Goal: Task Accomplishment & Management: Complete application form

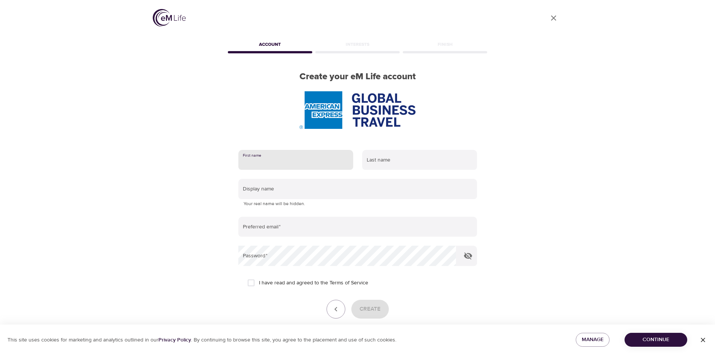
click at [279, 158] on input "text" at bounding box center [295, 160] width 115 height 20
type input "Maria"
click at [385, 162] on input "text" at bounding box center [419, 160] width 115 height 20
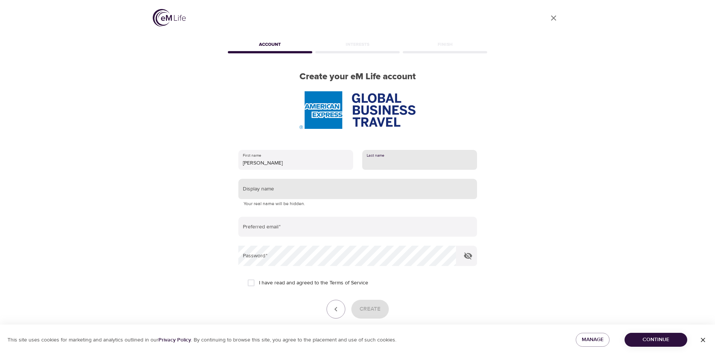
type input "Delgado"
click at [268, 188] on input "text" at bounding box center [357, 189] width 239 height 20
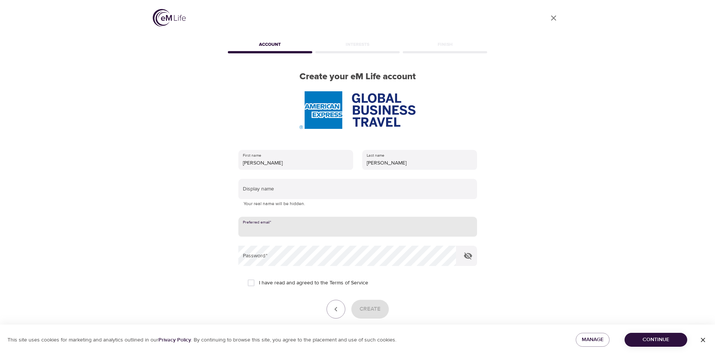
click at [288, 227] on input "email" at bounding box center [357, 227] width 239 height 20
type input "[PERSON_NAME][EMAIL_ADDRESS][DOMAIN_NAME]"
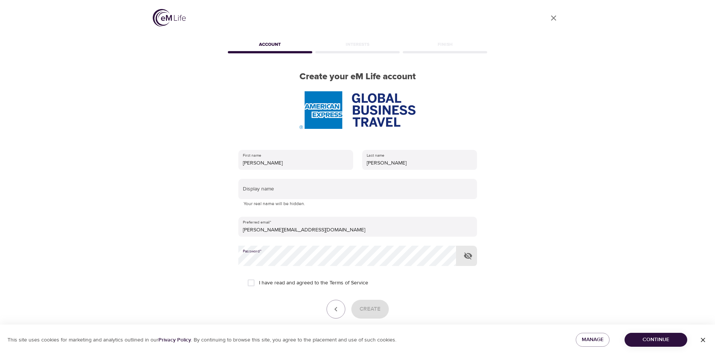
click at [249, 280] on input "I have read and agreed to the Terms of Service" at bounding box center [251, 283] width 16 height 16
checkbox input "true"
click at [367, 310] on span "Create" at bounding box center [370, 309] width 21 height 10
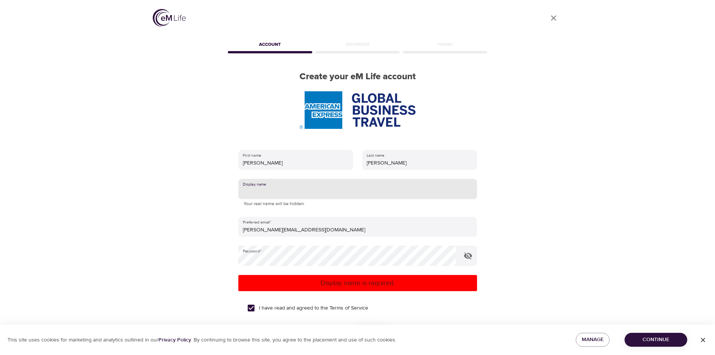
click at [266, 190] on input "text" at bounding box center [357, 189] width 239 height 20
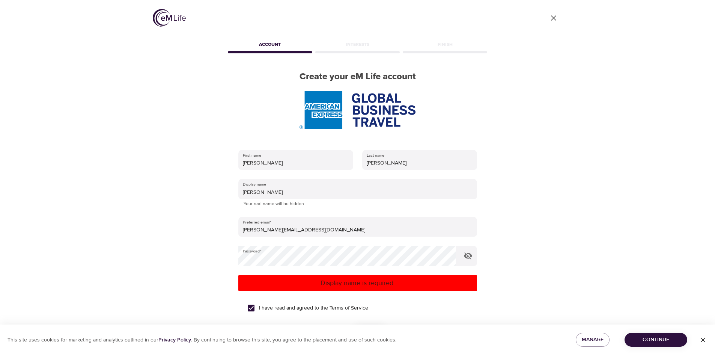
click at [363, 284] on p "Display name is required." at bounding box center [357, 283] width 233 height 10
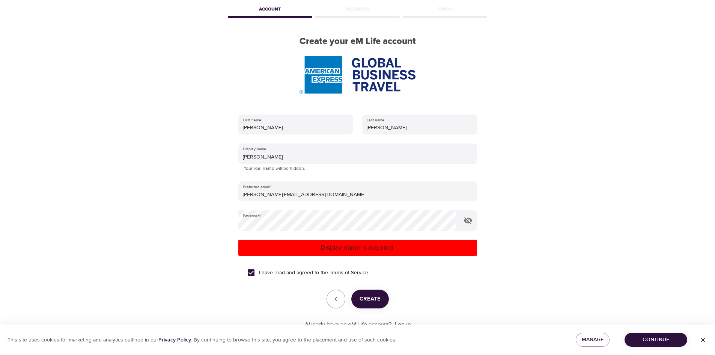
scroll to position [60, 0]
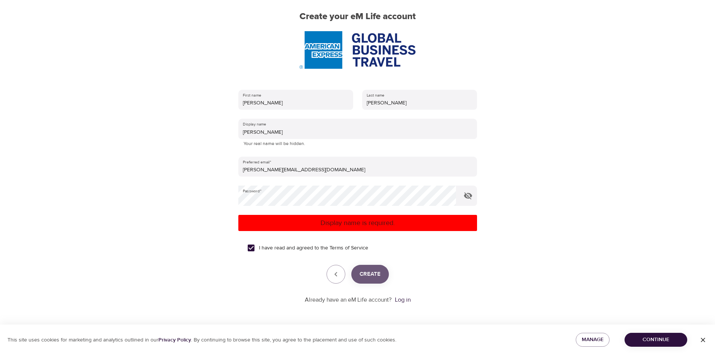
click at [371, 274] on span "Create" at bounding box center [370, 274] width 21 height 10
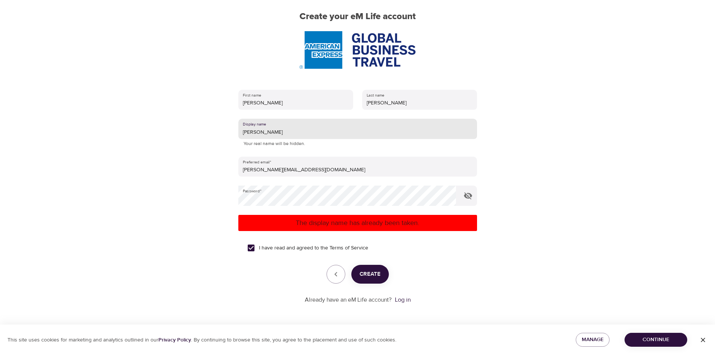
drag, startPoint x: 266, startPoint y: 134, endPoint x: 236, endPoint y: 132, distance: 30.1
click at [236, 132] on div "First name Maria Last name Delgado Display name Soledad Your real name will be …" at bounding box center [357, 197] width 263 height 238
type input "Maria"
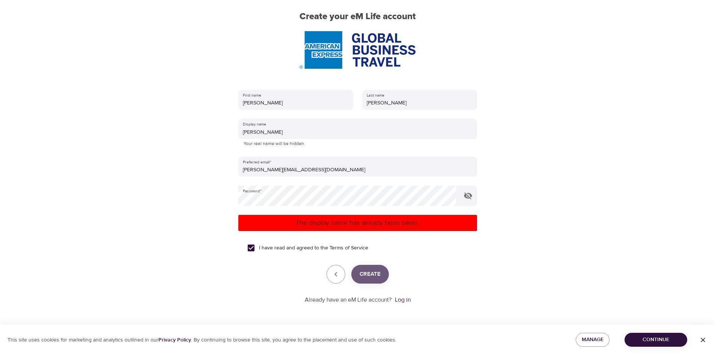
click at [371, 273] on span "Create" at bounding box center [370, 274] width 21 height 10
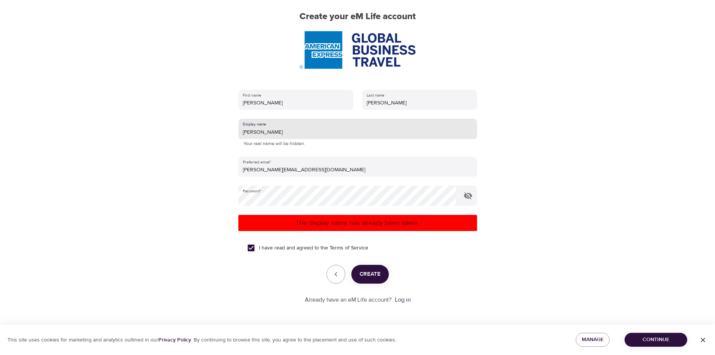
drag, startPoint x: 256, startPoint y: 132, endPoint x: 238, endPoint y: 130, distance: 17.7
click at [238, 130] on input "Maria" at bounding box center [357, 129] width 239 height 20
type input "Marisol"
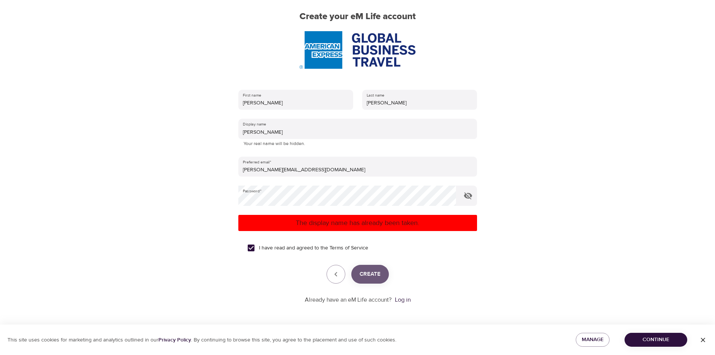
click at [371, 274] on span "Create" at bounding box center [370, 274] width 21 height 10
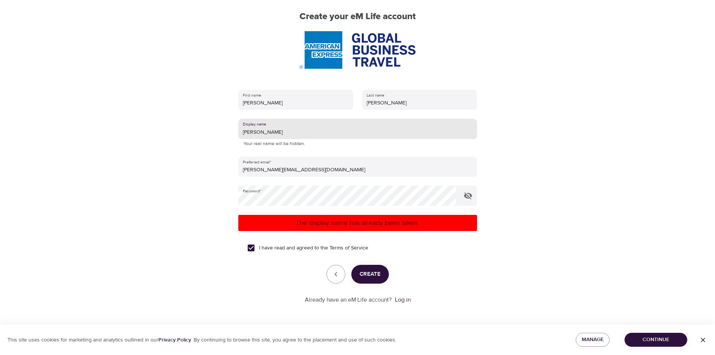
drag, startPoint x: 263, startPoint y: 134, endPoint x: 237, endPoint y: 131, distance: 26.7
click at [237, 131] on div "First name Maria Last name Delgado Display name Marisol Your real name will be …" at bounding box center [357, 197] width 263 height 238
type input "Marilyn"
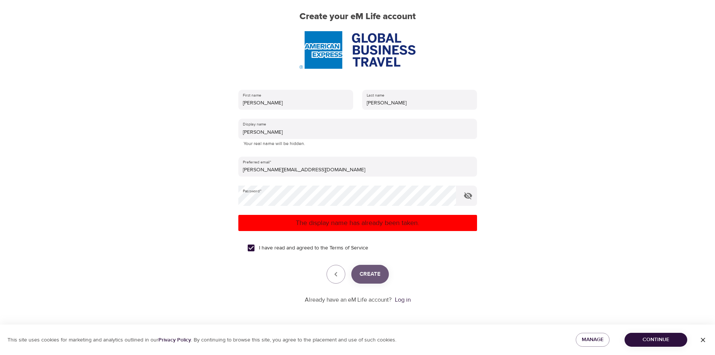
click at [365, 271] on span "Create" at bounding box center [370, 274] width 21 height 10
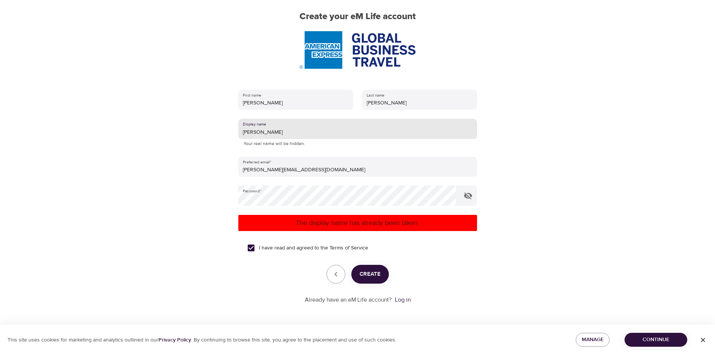
drag, startPoint x: 261, startPoint y: 133, endPoint x: 241, endPoint y: 130, distance: 21.0
click at [241, 130] on input "Marilyn" at bounding box center [357, 129] width 239 height 20
type input "Alessandra"
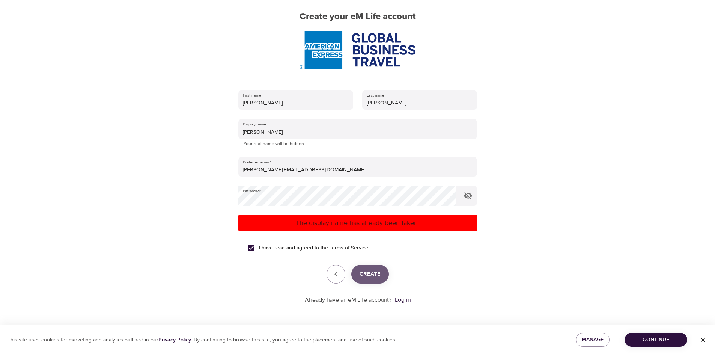
click at [369, 276] on span "Create" at bounding box center [370, 274] width 21 height 10
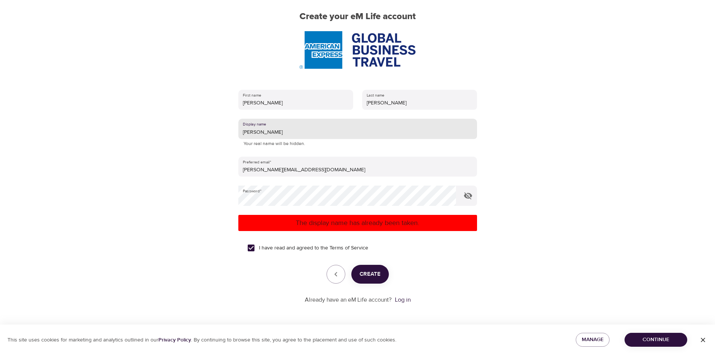
drag, startPoint x: 269, startPoint y: 132, endPoint x: 241, endPoint y: 135, distance: 27.9
click at [241, 135] on input "Alessandra" at bounding box center [357, 129] width 239 height 20
type input "Alexa"
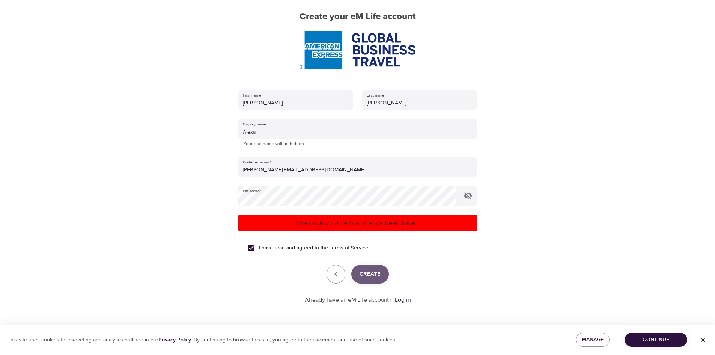
click at [366, 276] on span "Create" at bounding box center [370, 274] width 21 height 10
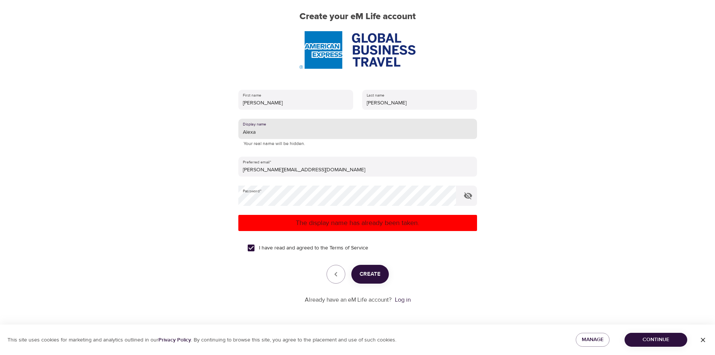
drag, startPoint x: 260, startPoint y: 134, endPoint x: 236, endPoint y: 134, distance: 24.4
click at [236, 134] on div "First name Maria Last name Delgado Display name Alexa Your real name will be hi…" at bounding box center [357, 197] width 263 height 238
type input "Humita"
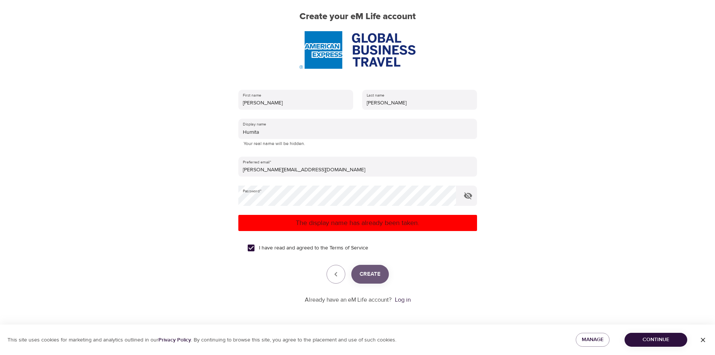
click at [367, 275] on span "Create" at bounding box center [370, 274] width 21 height 10
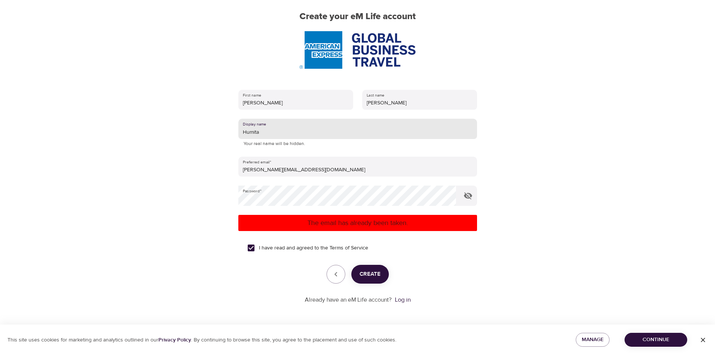
drag, startPoint x: 260, startPoint y: 133, endPoint x: 241, endPoint y: 136, distance: 19.7
click at [241, 136] on input "Humita" at bounding box center [357, 129] width 239 height 20
type input "Guatita"
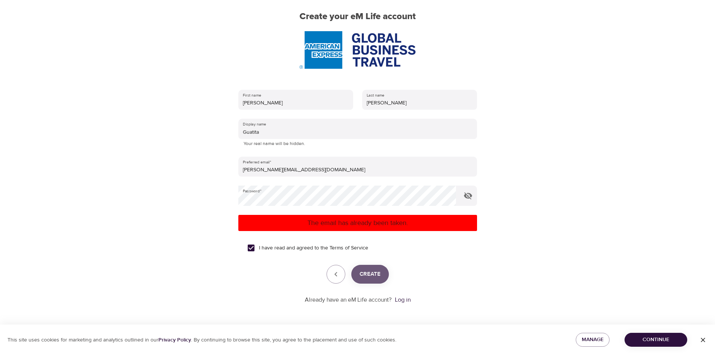
click at [376, 273] on span "Create" at bounding box center [370, 274] width 21 height 10
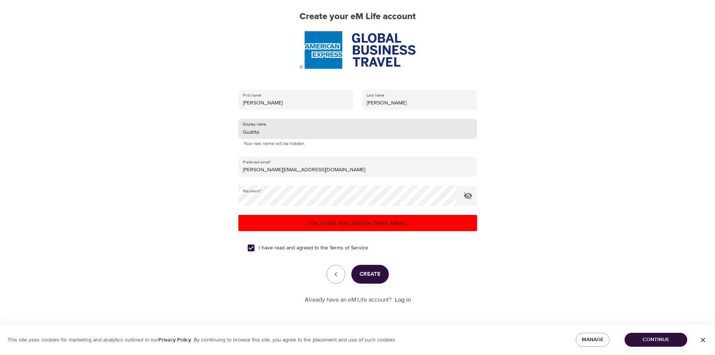
drag, startPoint x: 261, startPoint y: 132, endPoint x: 237, endPoint y: 132, distance: 24.0
click at [237, 132] on div "First name Maria Last name Delgado Display name Guatita Your real name will be …" at bounding box center [357, 197] width 263 height 238
type input "Llapingacho"
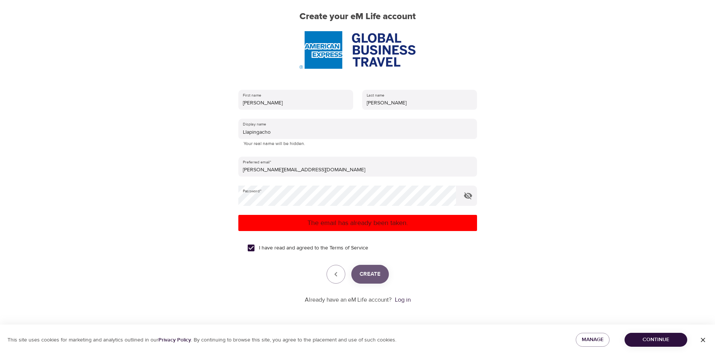
click at [373, 273] on span "Create" at bounding box center [370, 274] width 21 height 10
click at [403, 299] on link "Log in" at bounding box center [403, 300] width 16 height 8
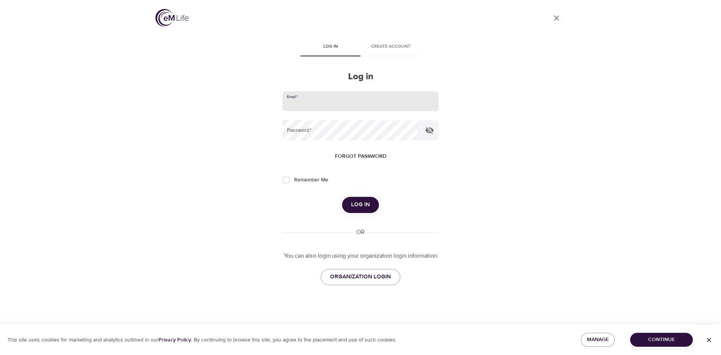
click at [292, 98] on input "email" at bounding box center [360, 101] width 156 height 20
type input "[PERSON_NAME][EMAIL_ADDRESS][DOMAIN_NAME]"
click at [356, 201] on span "Log in" at bounding box center [360, 205] width 19 height 10
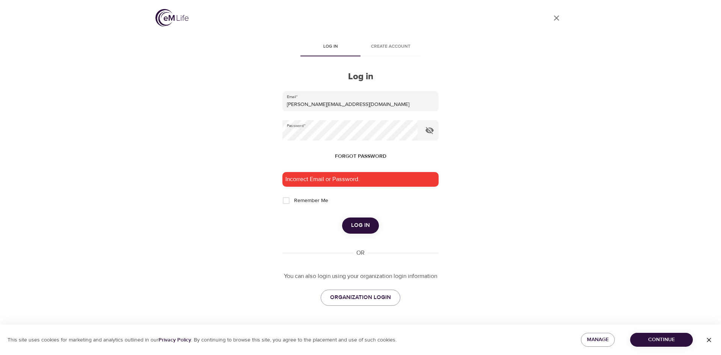
click at [190, 62] on div "User Profile Log in Create account Log in Email   * [PERSON_NAME][EMAIL_ADDRESS…" at bounding box center [360, 177] width 428 height 355
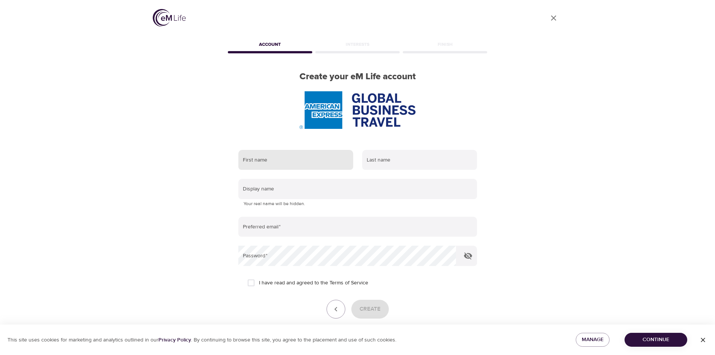
click at [277, 161] on input "text" at bounding box center [295, 160] width 115 height 20
click at [187, 193] on div "User Profile Account Interests Finish Create your eM Life account First name La…" at bounding box center [358, 177] width 428 height 355
